Goal: Task Accomplishment & Management: Manage account settings

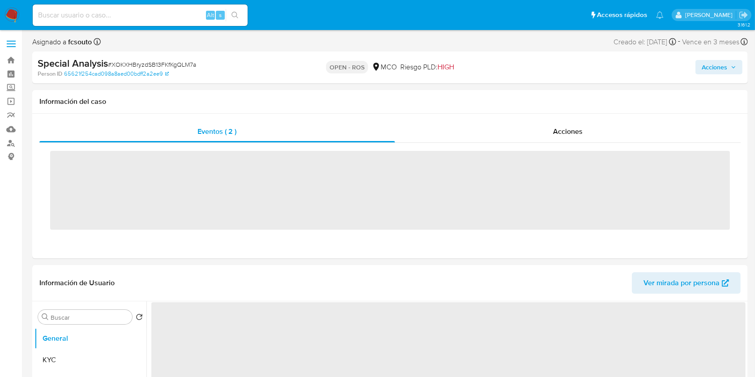
select select "10"
click at [14, 14] on img at bounding box center [11, 15] width 15 height 15
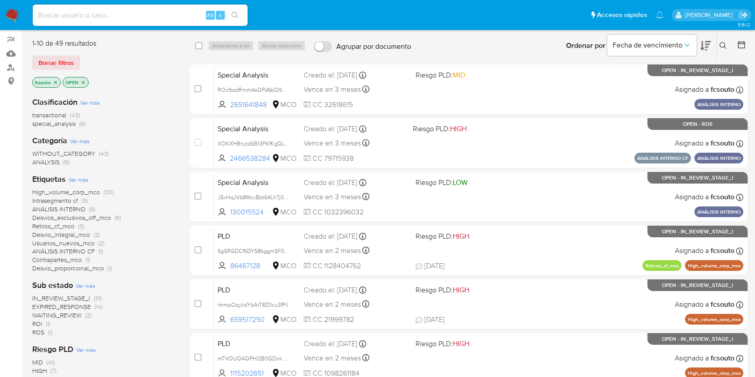
scroll to position [76, 0]
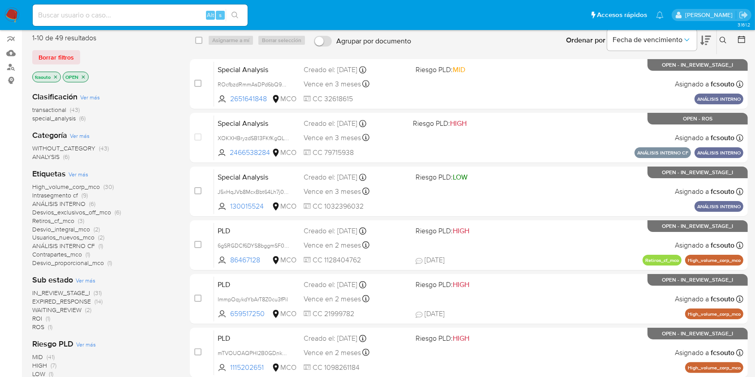
click at [41, 327] on span "ROS" at bounding box center [38, 327] width 12 height 9
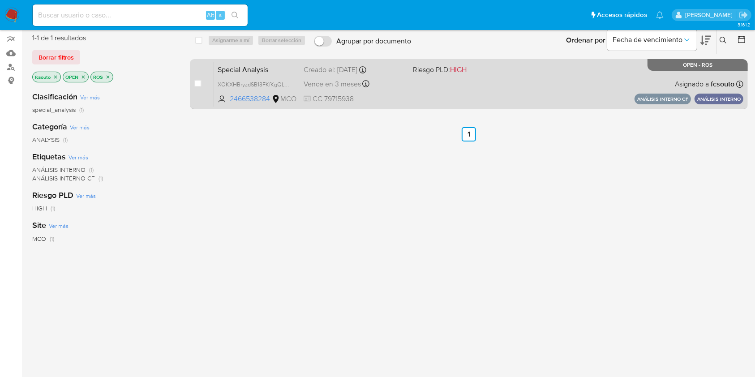
click at [491, 85] on div "Special Analysis XOKXHBryzdSB13FKfKgQLM7a 2466538284 MCO Riesgo PLD: HIGH Cread…" at bounding box center [479, 83] width 530 height 45
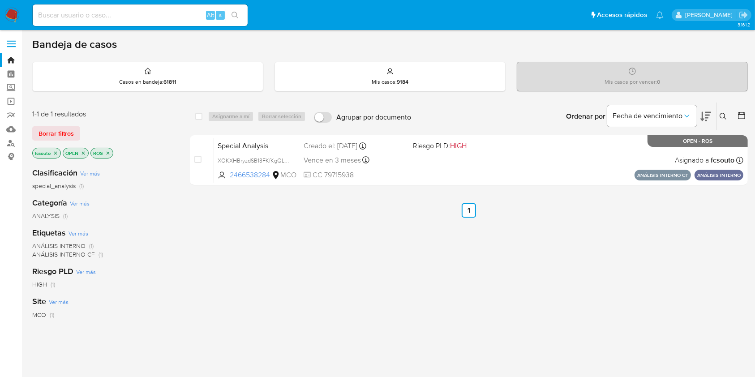
click at [18, 13] on img at bounding box center [11, 15] width 15 height 15
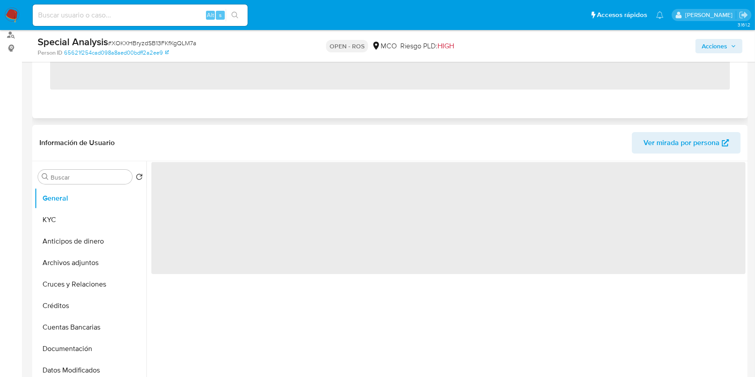
select select "10"
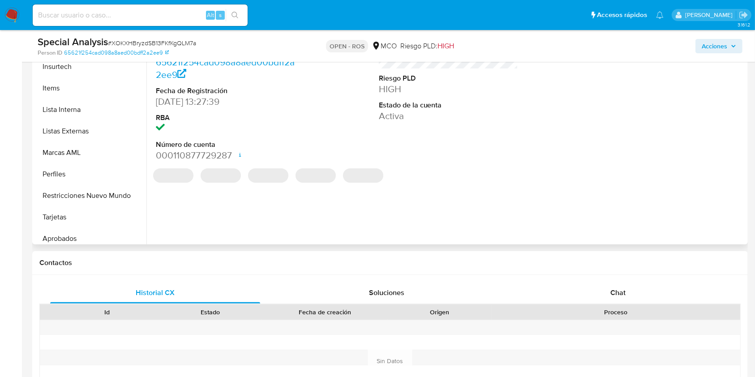
scroll to position [422, 0]
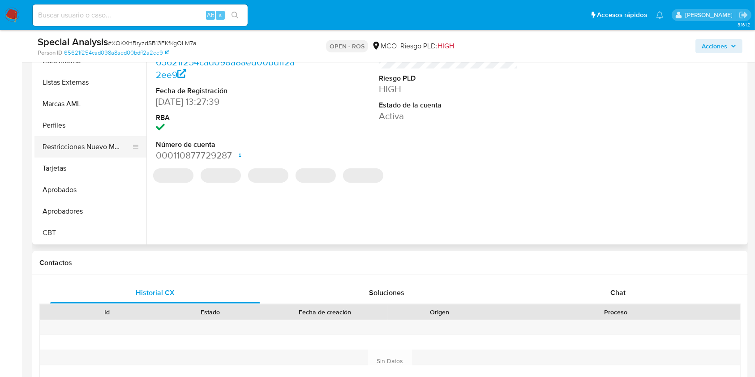
click at [79, 143] on button "Restricciones Nuevo Mundo" at bounding box center [87, 147] width 105 height 22
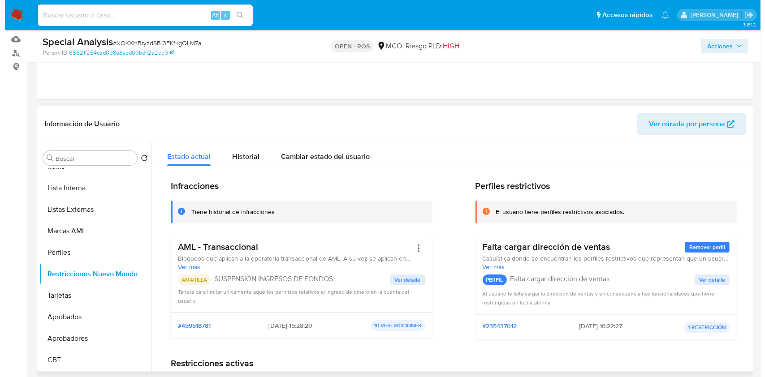
scroll to position [0, 0]
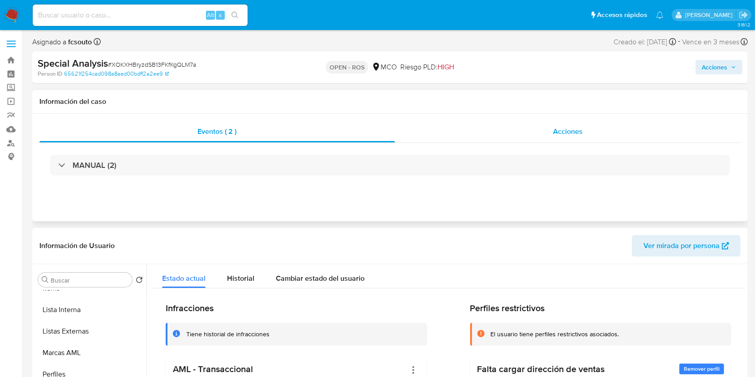
click at [574, 127] on span "Acciones" at bounding box center [568, 131] width 30 height 10
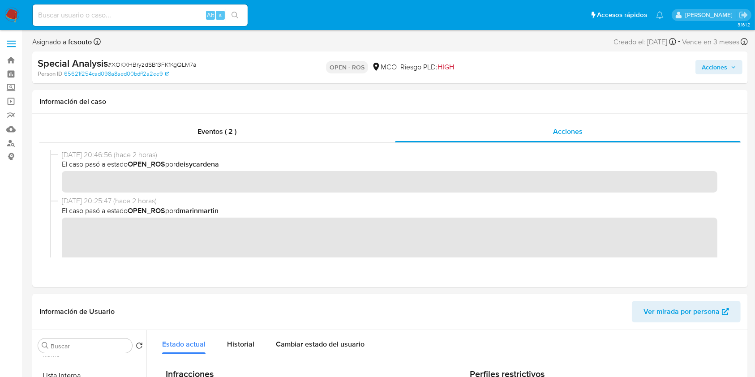
click at [715, 66] on span "Acciones" at bounding box center [715, 67] width 26 height 14
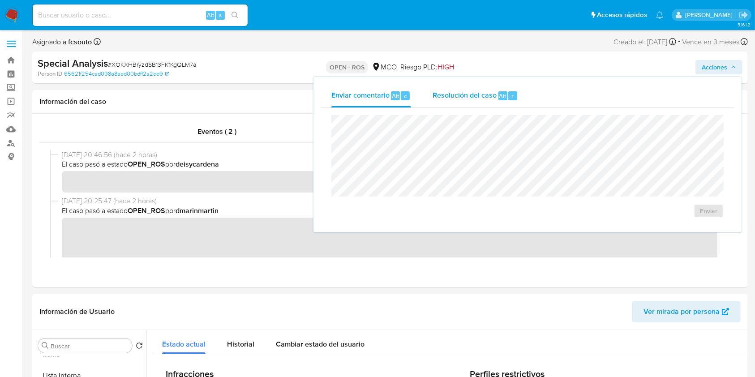
click at [468, 103] on div "Resolución del caso Alt r" at bounding box center [476, 95] width 86 height 23
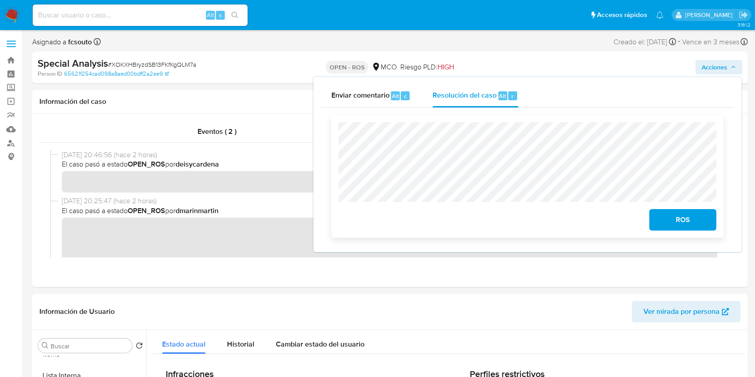
click at [675, 224] on span "ROS" at bounding box center [683, 220] width 44 height 20
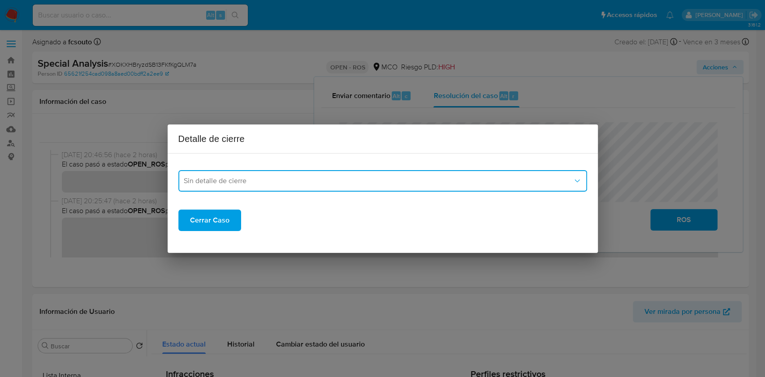
click at [422, 186] on button "Sin detalle de cierre" at bounding box center [382, 181] width 409 height 22
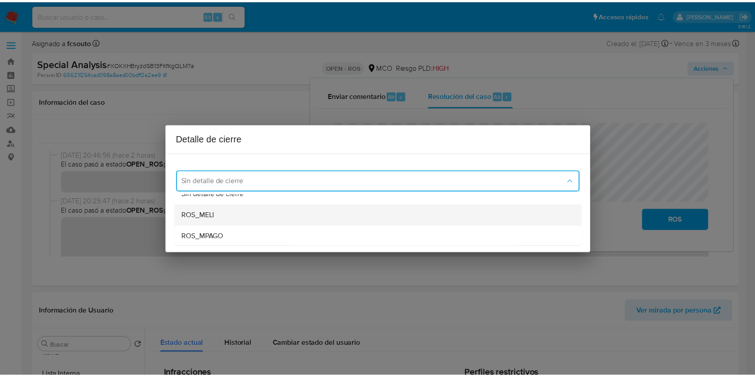
scroll to position [29, 0]
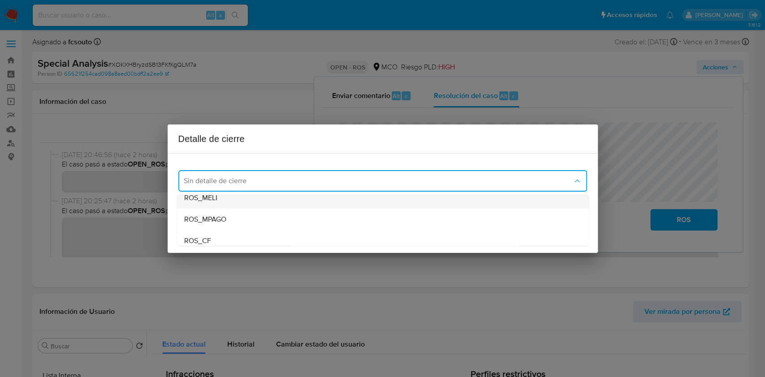
click at [404, 225] on div "ROS_MPAGO" at bounding box center [380, 220] width 393 height 22
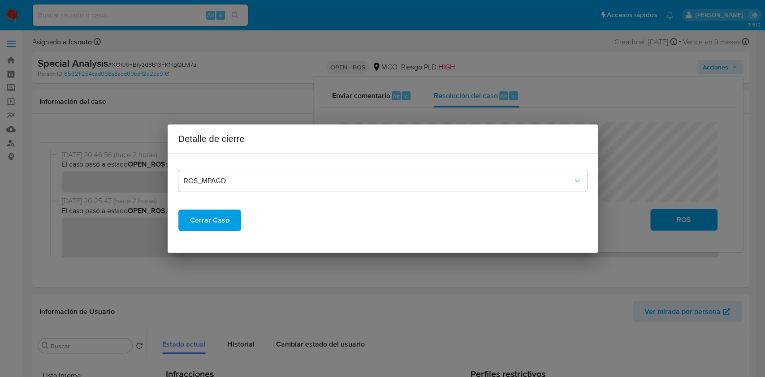
click at [212, 220] on span "Cerrar Caso" at bounding box center [209, 221] width 39 height 20
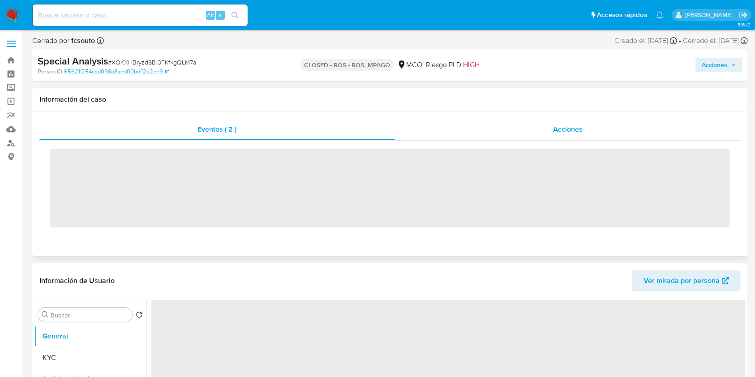
click at [566, 132] on span "Acciones" at bounding box center [568, 129] width 30 height 10
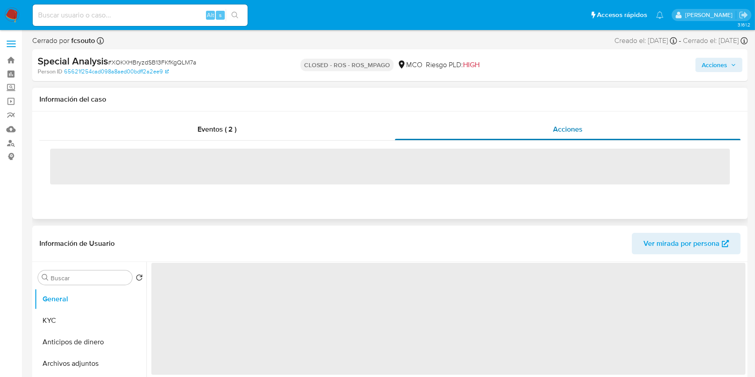
select select "10"
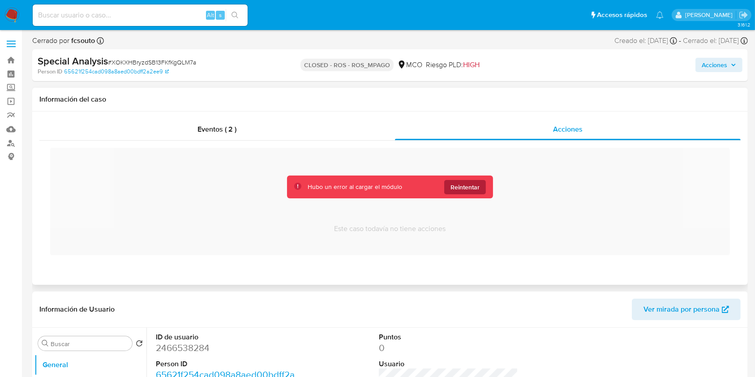
click at [462, 188] on span "Reintentar" at bounding box center [465, 187] width 29 height 14
click at [476, 184] on span "Reintentar" at bounding box center [465, 187] width 29 height 14
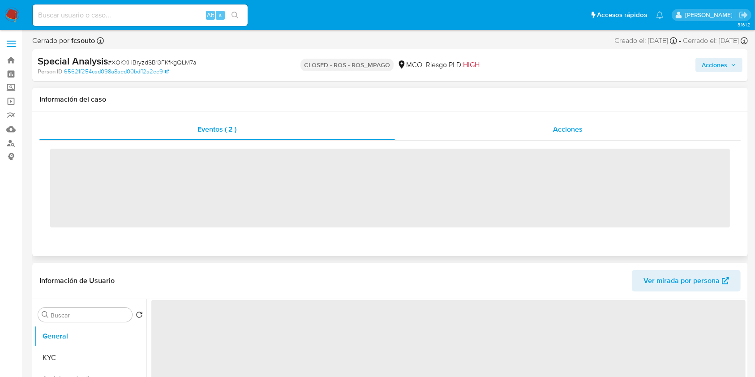
click at [534, 137] on div "Acciones" at bounding box center [568, 130] width 346 height 22
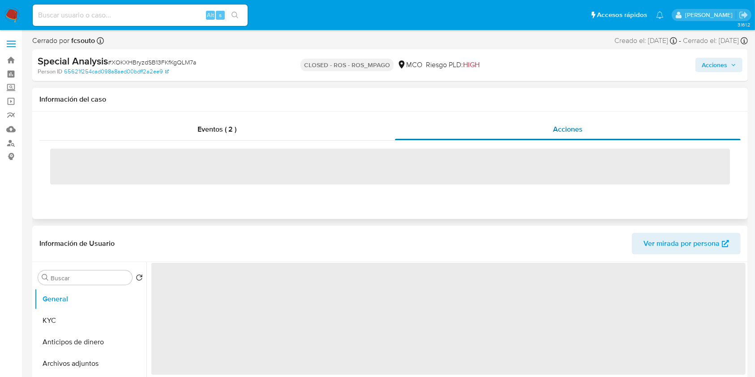
select select "10"
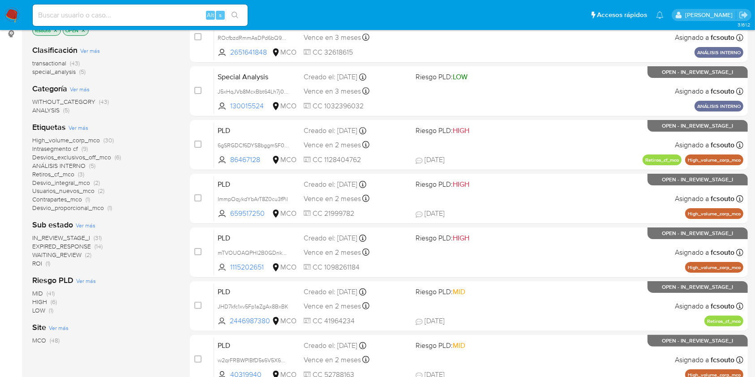
scroll to position [124, 0]
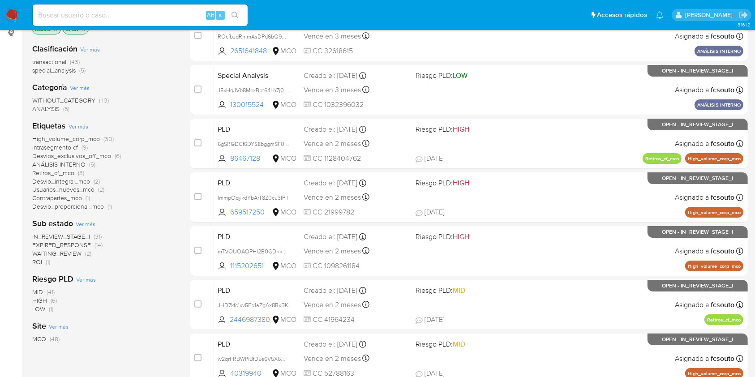
click at [38, 263] on span "ROI" at bounding box center [37, 262] width 10 height 9
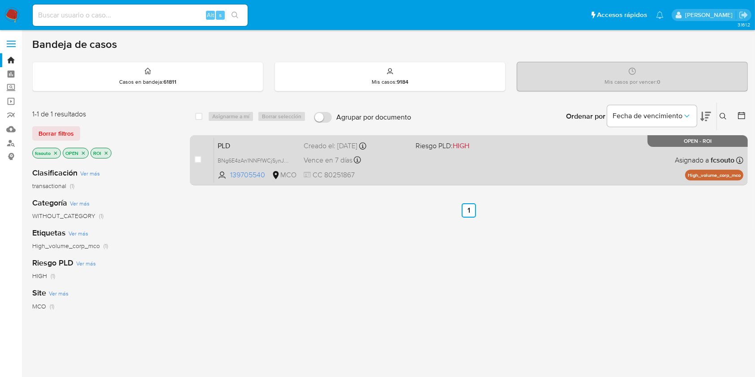
click at [410, 166] on div "PLD BNg6E4zAn1NNFfWCjSynJKzI 139705540 MCO Riesgo PLD: HIGH Creado el: 12/07/20…" at bounding box center [479, 160] width 530 height 45
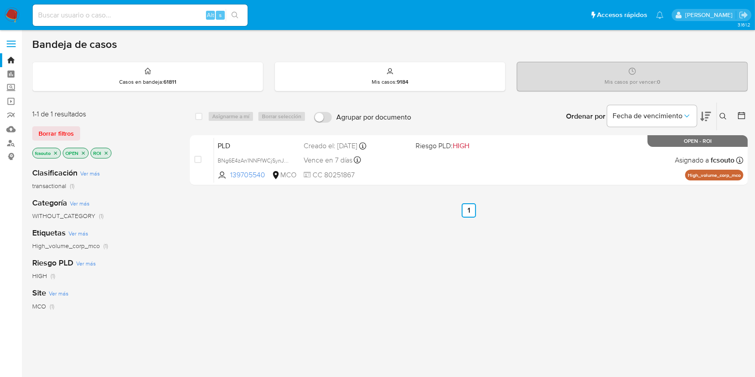
click at [6, 14] on img at bounding box center [11, 15] width 15 height 15
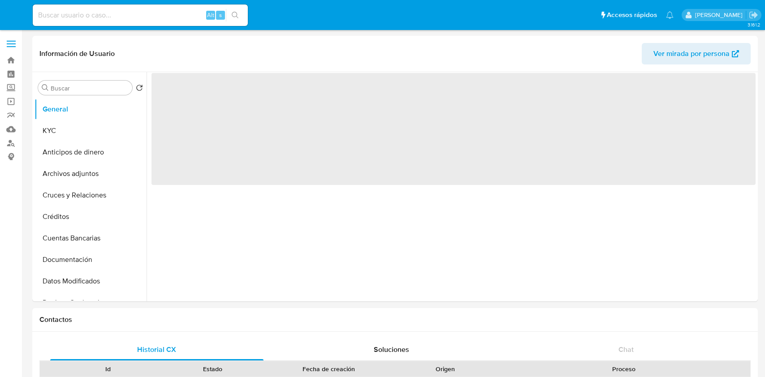
select select "10"
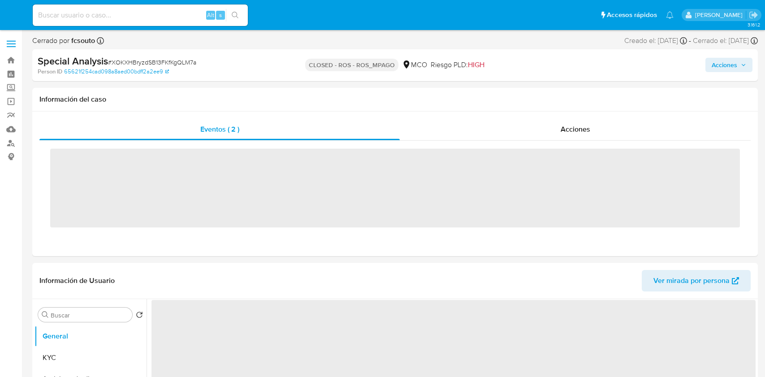
select select "10"
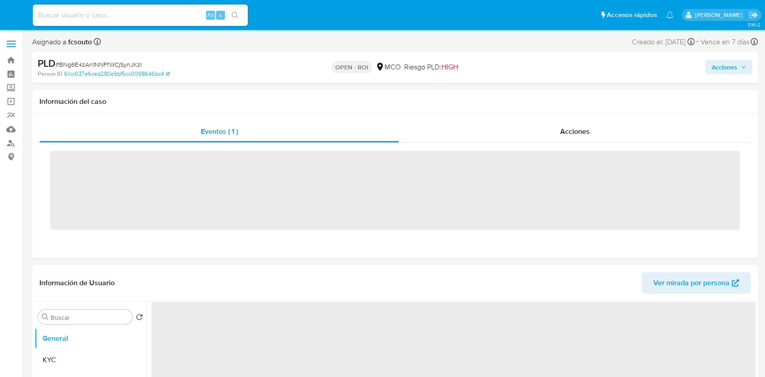
select select "10"
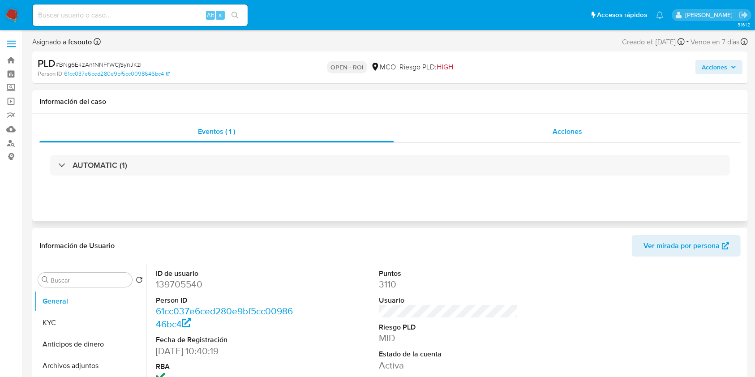
click at [561, 135] on span "Acciones" at bounding box center [568, 131] width 30 height 10
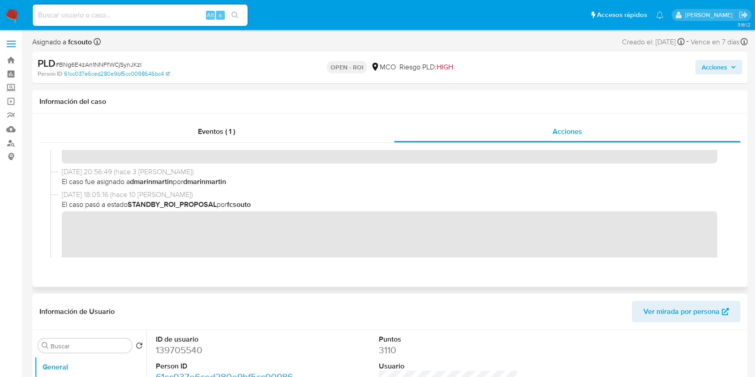
scroll to position [122, 0]
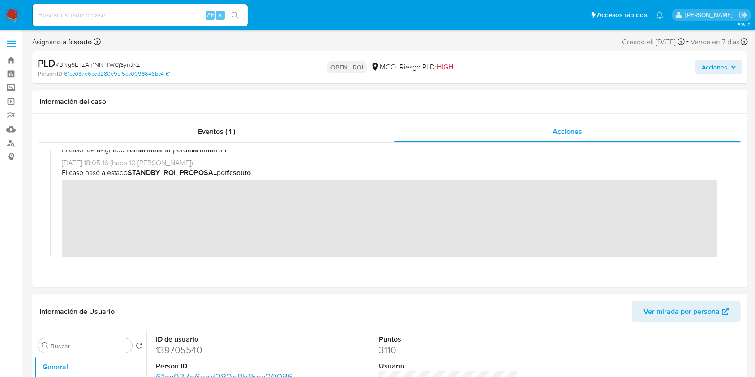
click at [726, 66] on span "Acciones" at bounding box center [715, 67] width 26 height 14
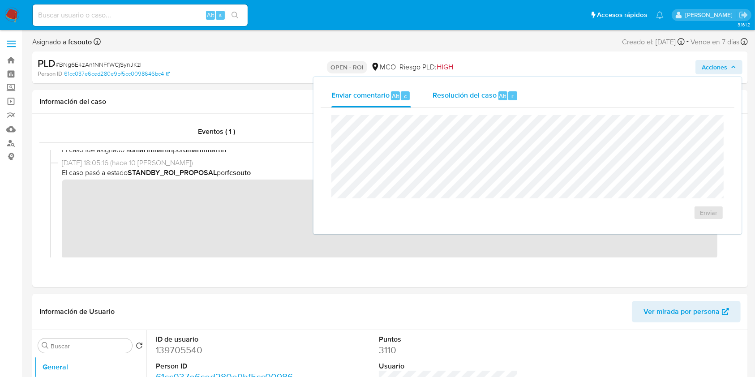
click at [500, 96] on span "Alt" at bounding box center [503, 96] width 7 height 9
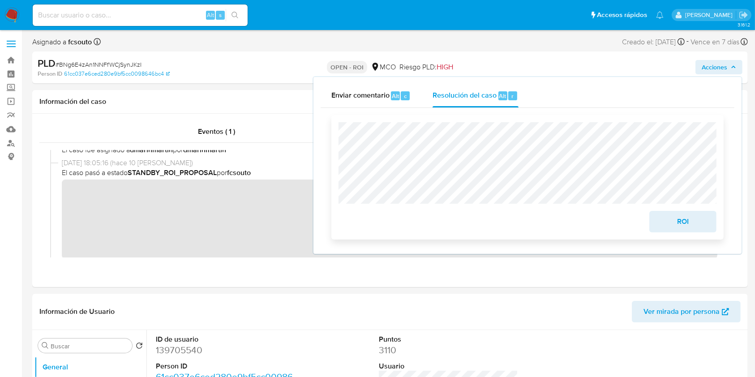
click at [701, 225] on span "ROI" at bounding box center [683, 222] width 44 height 20
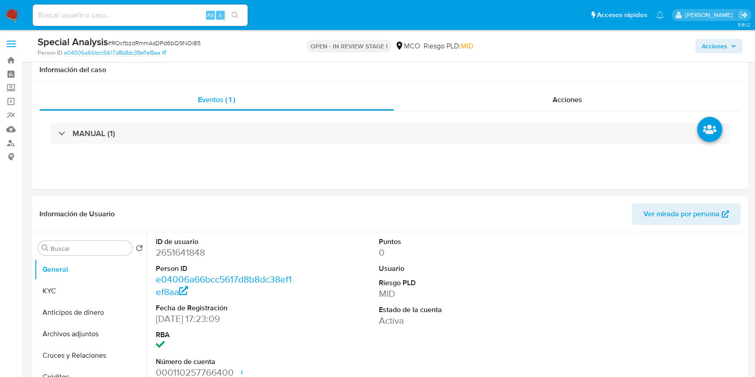
select select "10"
